Goal: Information Seeking & Learning: Check status

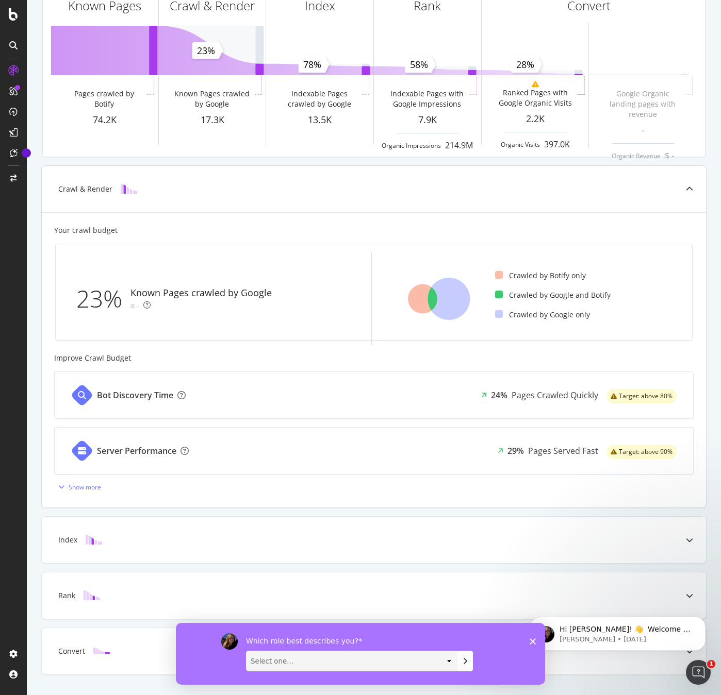
scroll to position [107, 0]
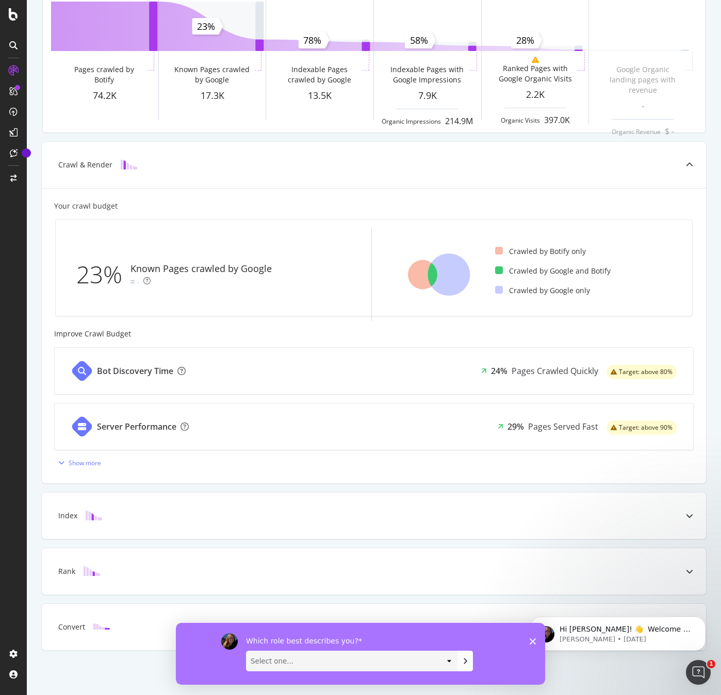
click at [533, 641] on polygon "Close survey" at bounding box center [532, 641] width 6 height 6
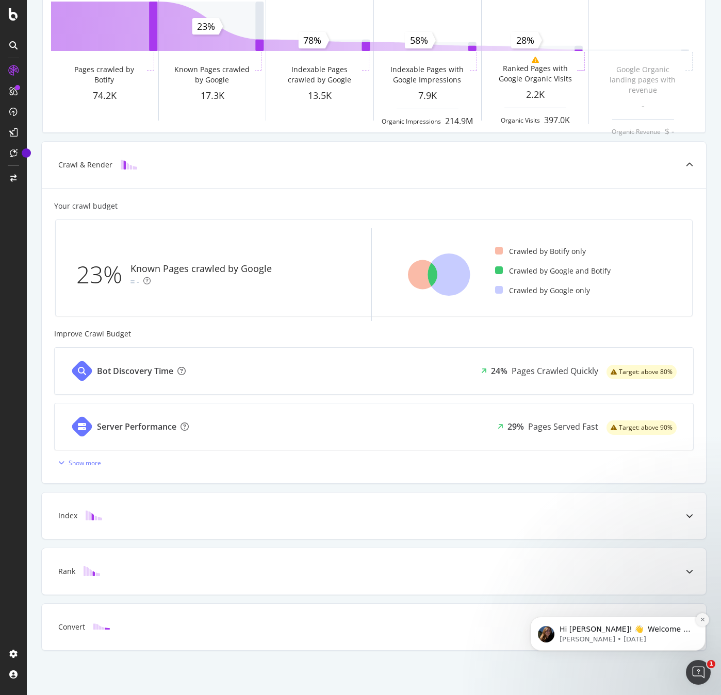
click at [700, 620] on icon "Dismiss notification" at bounding box center [703, 620] width 6 height 6
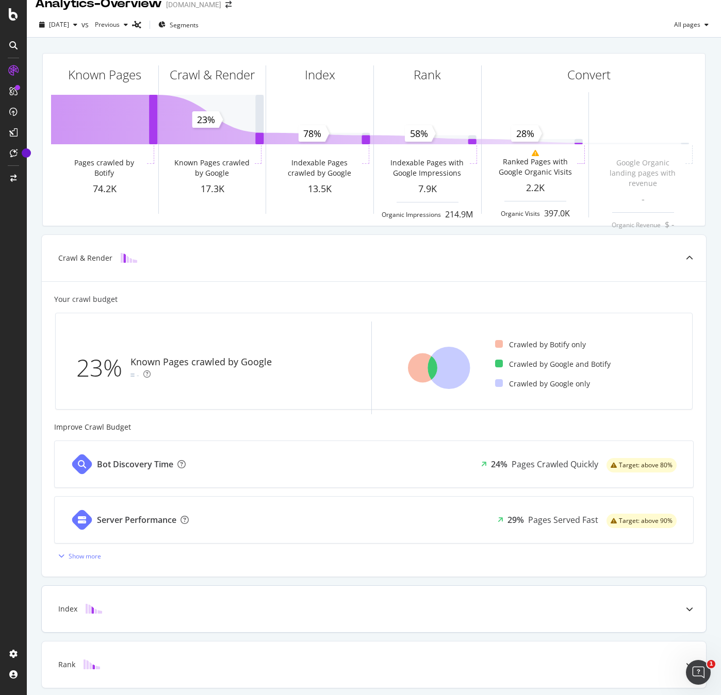
scroll to position [0, 0]
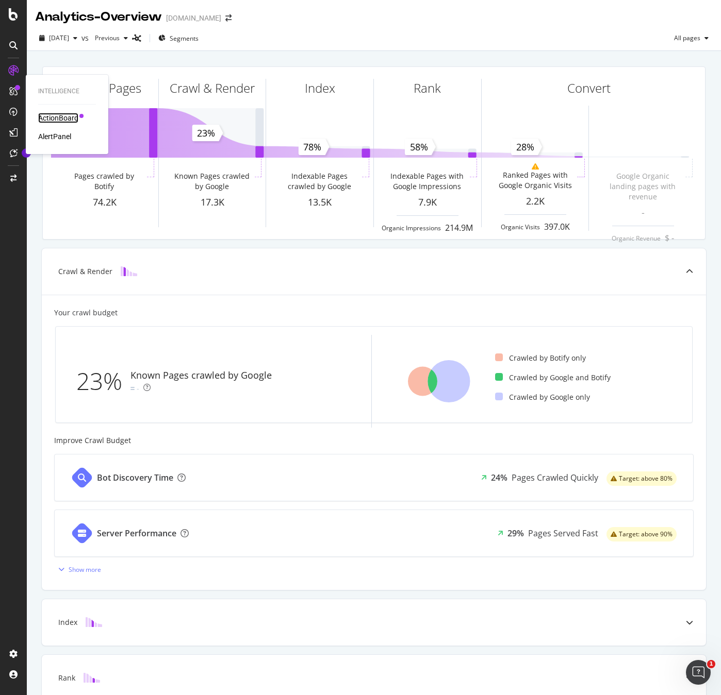
click at [53, 117] on div "ActionBoard" at bounding box center [58, 118] width 40 height 10
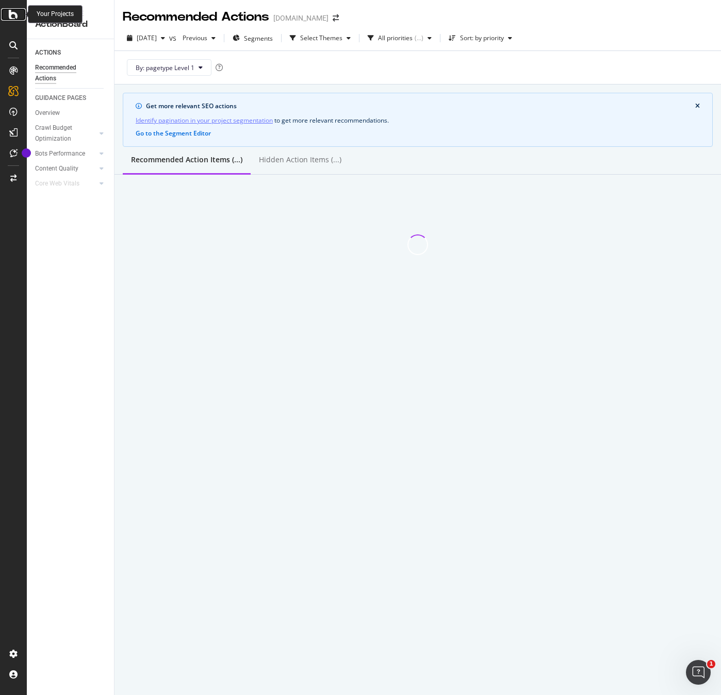
click at [12, 18] on icon at bounding box center [13, 14] width 9 height 12
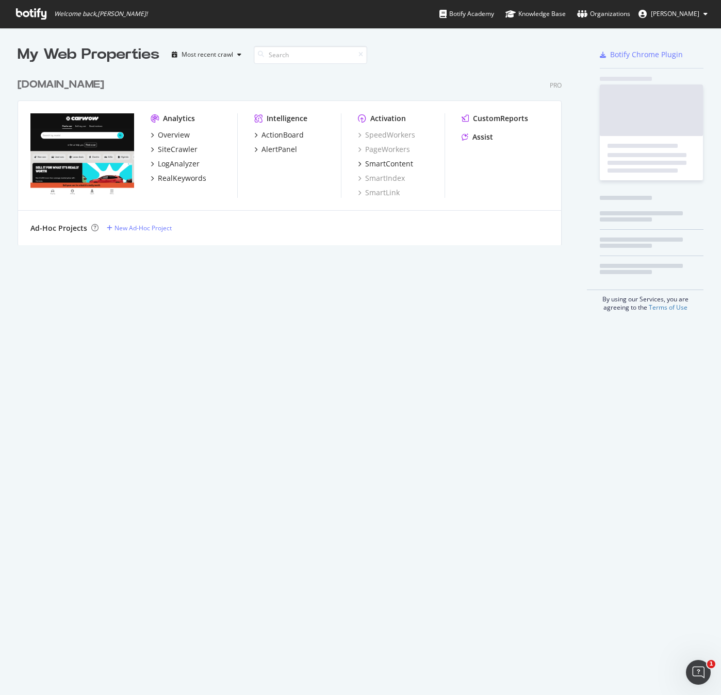
scroll to position [688, 705]
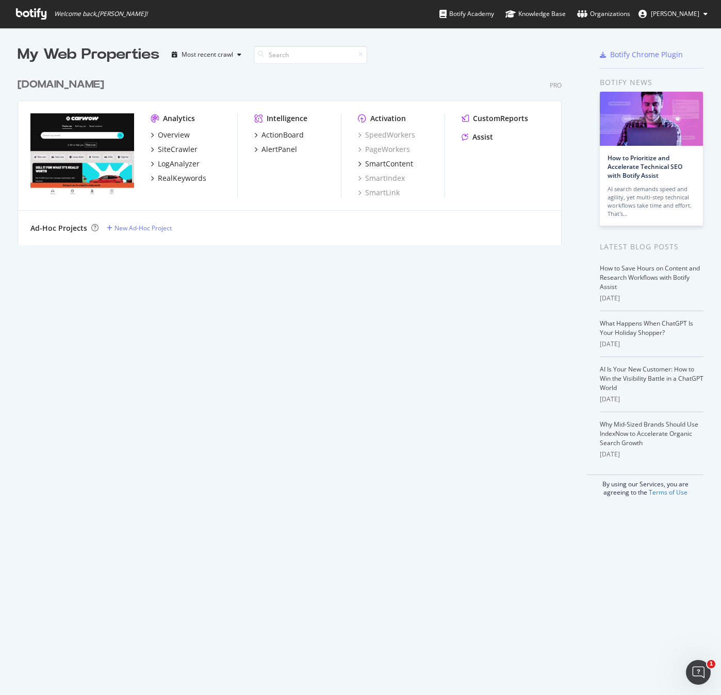
click at [82, 158] on img "grid" at bounding box center [82, 154] width 104 height 83
click at [169, 135] on div "Overview" at bounding box center [174, 135] width 32 height 10
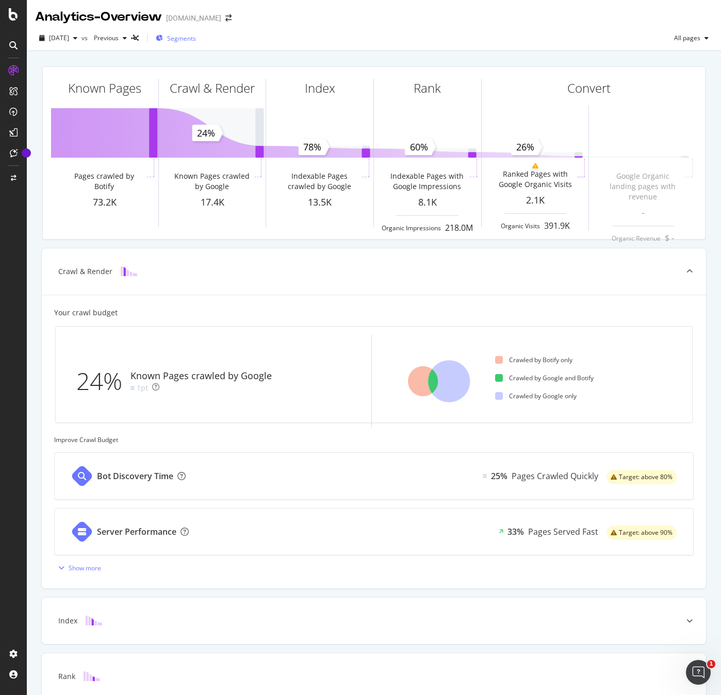
click at [196, 39] on span "Segments" at bounding box center [181, 38] width 29 height 9
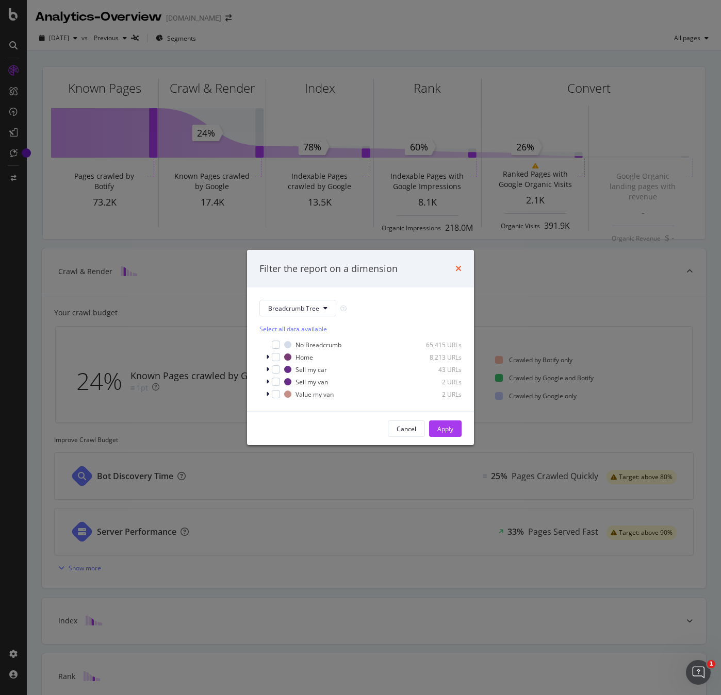
click at [456, 269] on icon "times" at bounding box center [458, 268] width 6 height 8
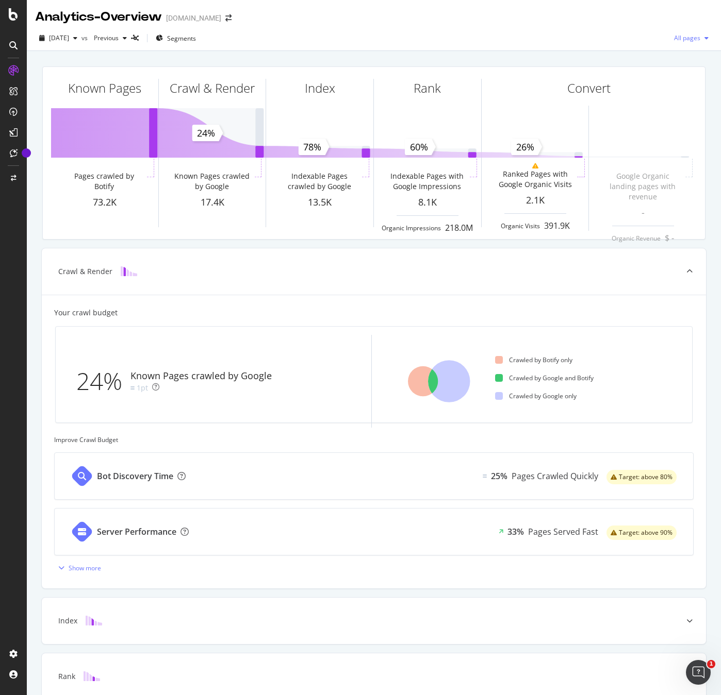
click at [700, 40] on div "button" at bounding box center [706, 38] width 12 height 6
click at [638, 41] on span "Indexable pages" at bounding box center [623, 38] width 61 height 9
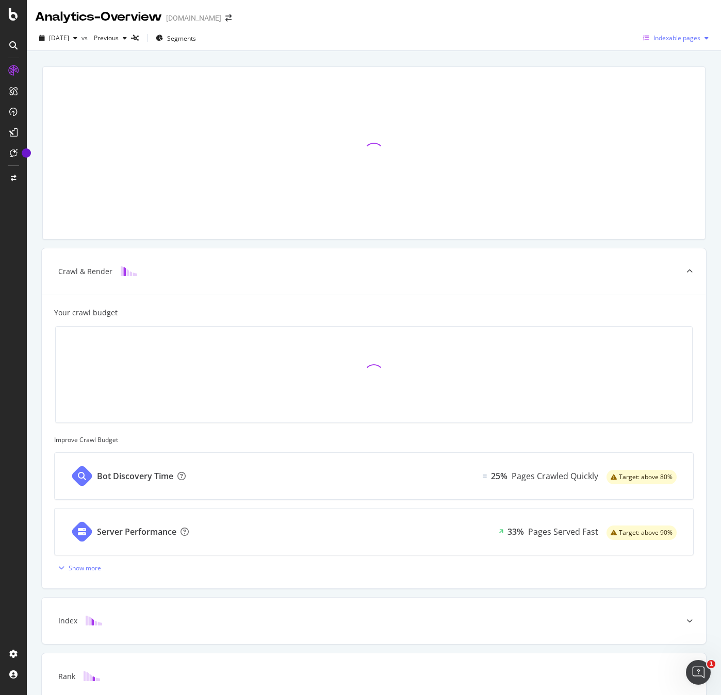
click at [676, 41] on span "Indexable pages" at bounding box center [676, 38] width 47 height 9
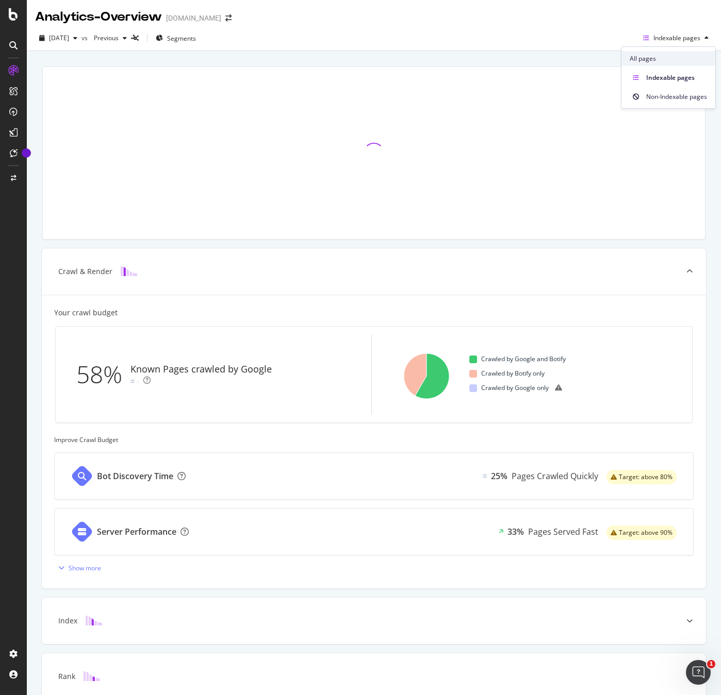
click at [669, 58] on span "All pages" at bounding box center [667, 58] width 77 height 9
